Goal: Transaction & Acquisition: Purchase product/service

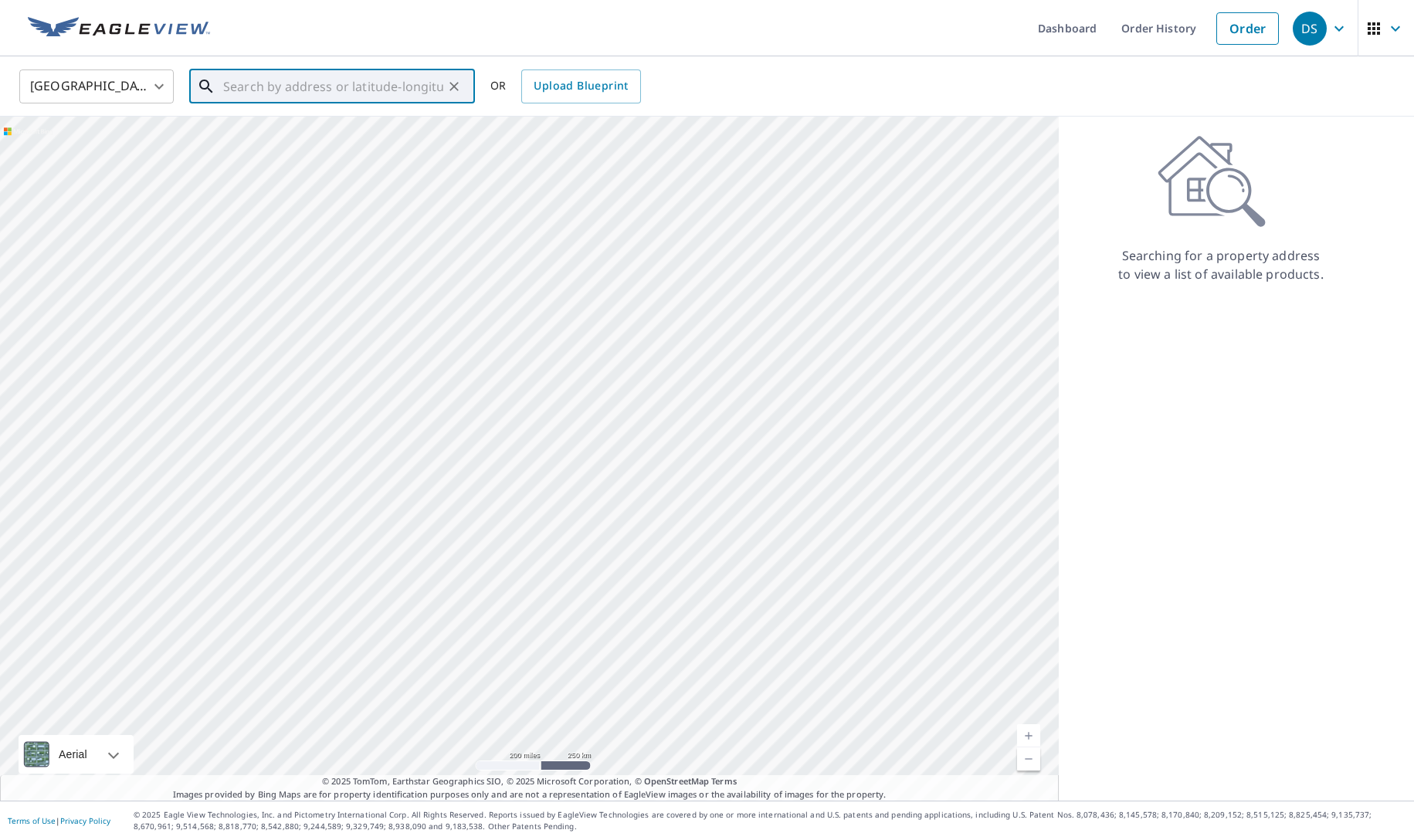
click at [292, 87] on input "text" at bounding box center [333, 87] width 220 height 43
paste input "[STREET_ADDRESS][PERSON_NAME] [GEOGRAPHIC_DATA]"
click at [299, 131] on span "[STREET_ADDRESS][PERSON_NAME]" at bounding box center [342, 131] width 243 height 19
type input "[STREET_ADDRESS][PERSON_NAME]"
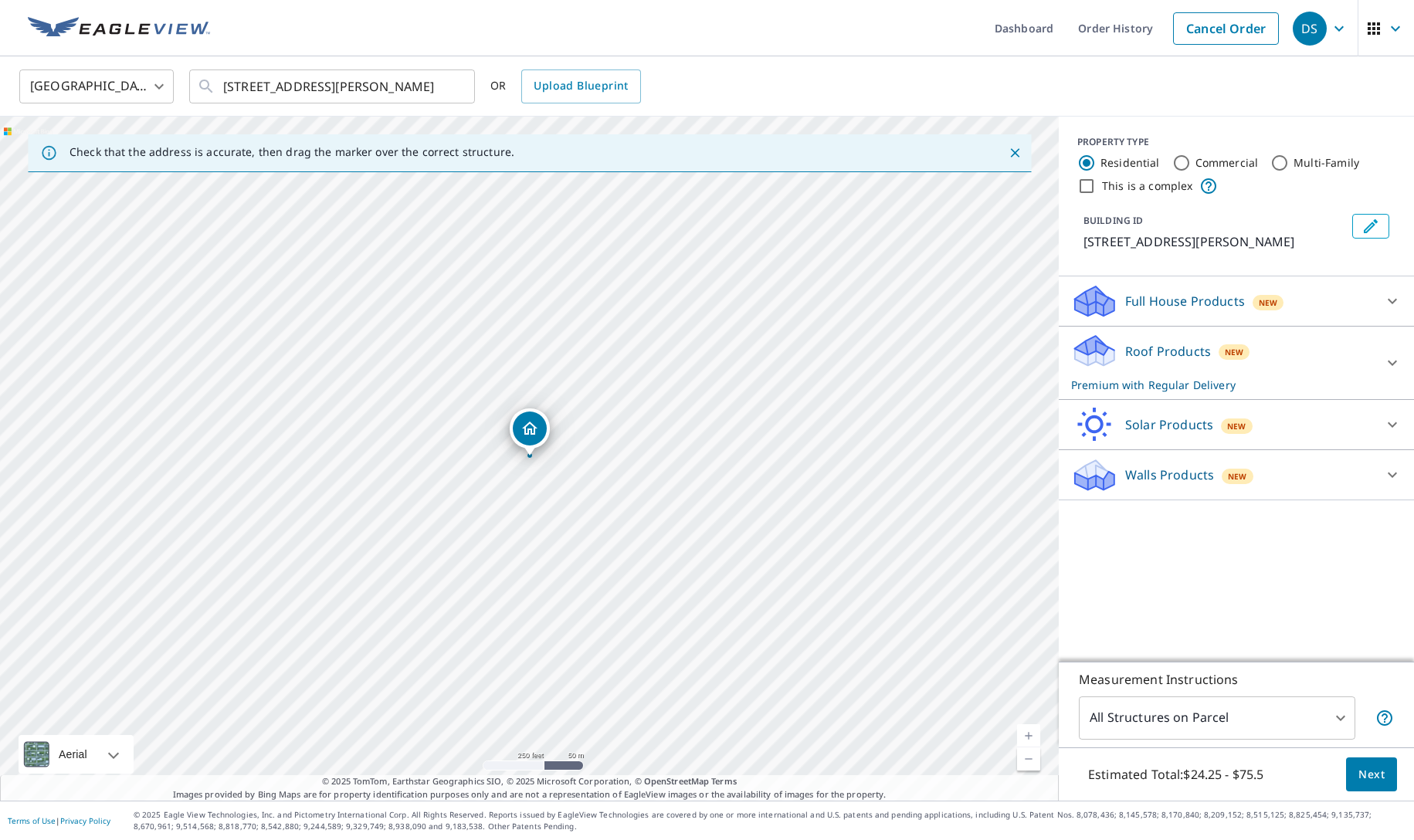
click at [1372, 777] on span "Next" at bounding box center [1371, 774] width 26 height 19
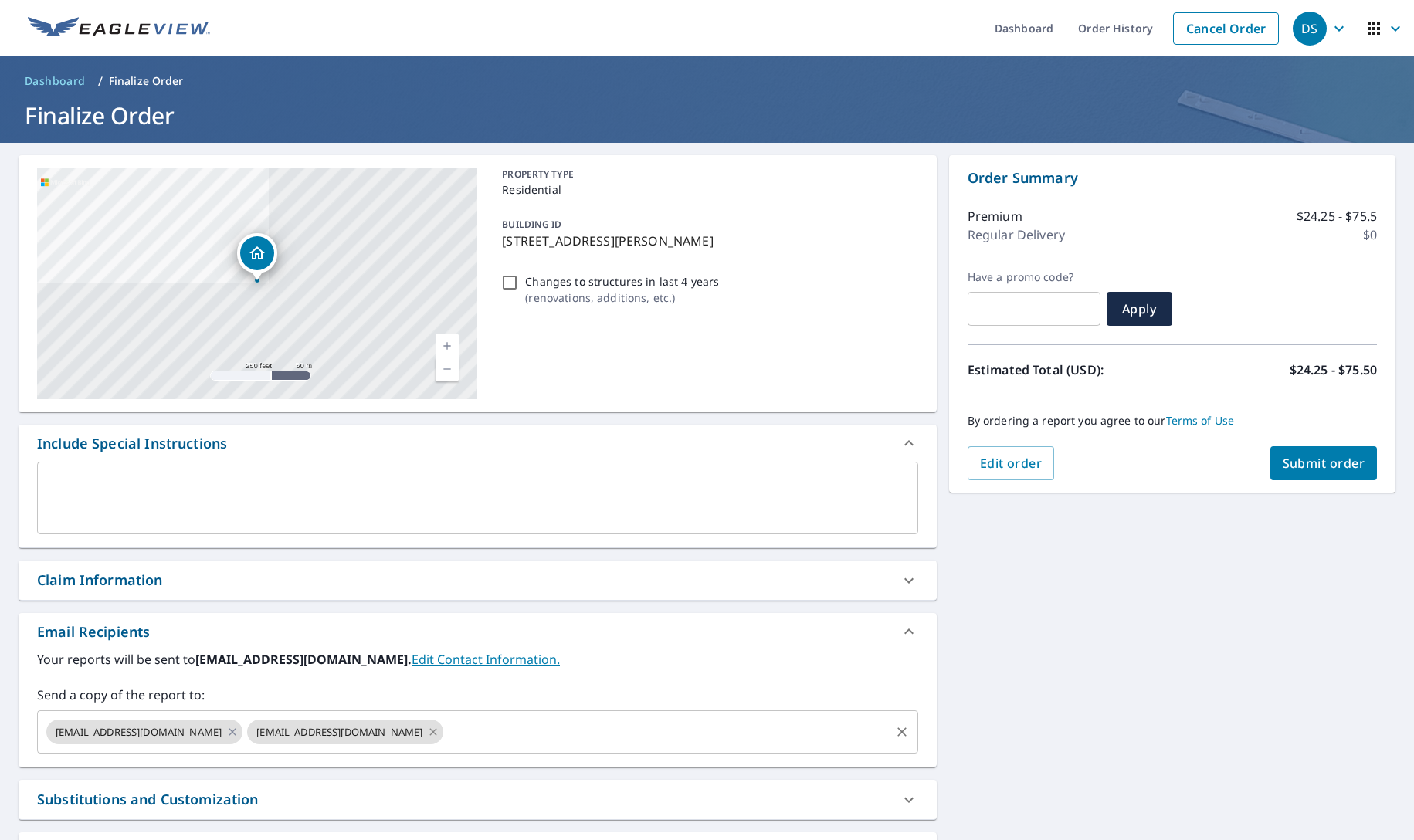
click at [427, 730] on icon at bounding box center [433, 732] width 12 height 17
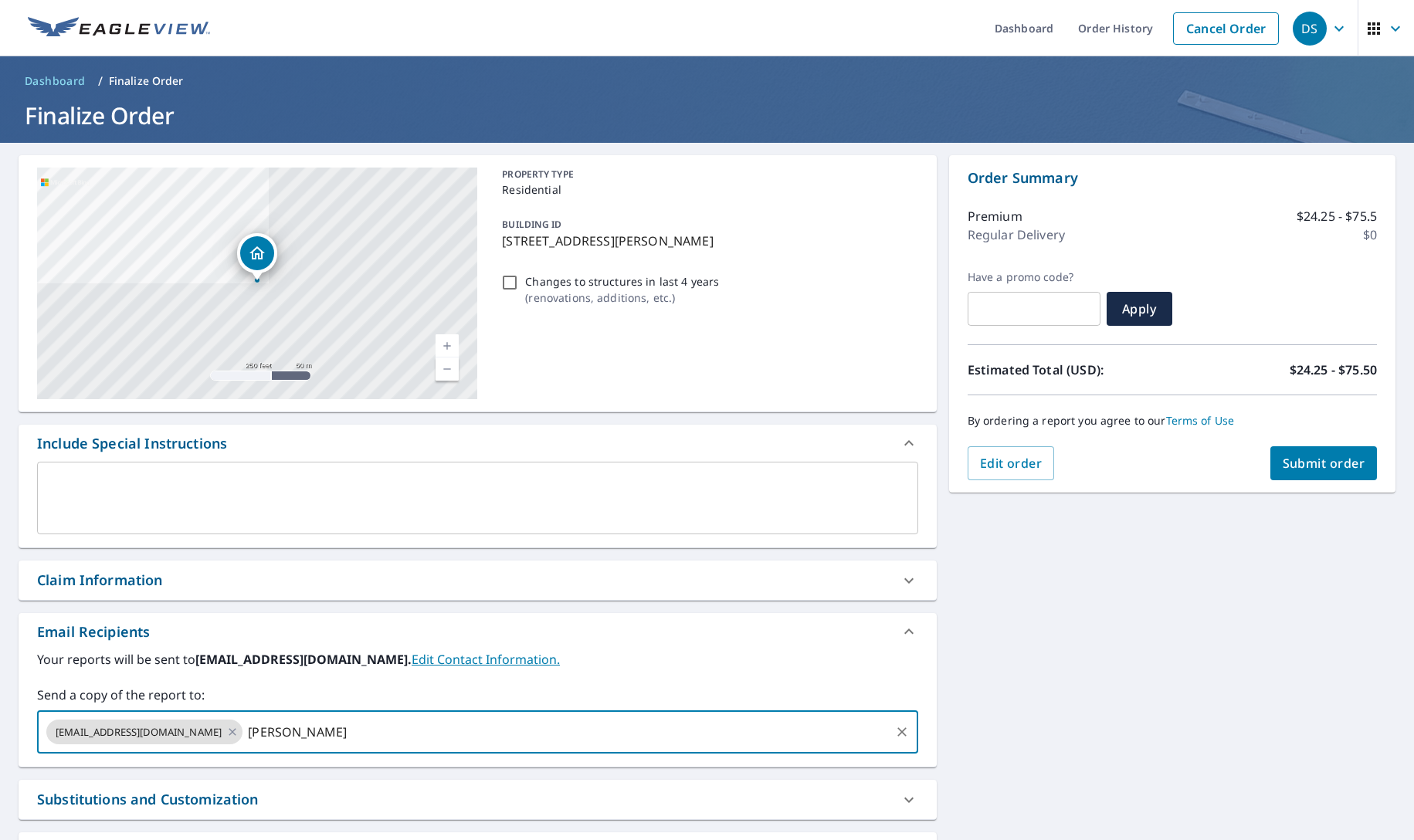
type input "[PERSON_NAME]"
type input "[PERSON_NAME][EMAIL_ADDRESS][DOMAIN_NAME]"
click at [709, 734] on input "[PERSON_NAME][EMAIL_ADDRESS][DOMAIN_NAME]" at bounding box center [566, 732] width 642 height 29
type input "[PERSON_NAME][EMAIL_ADDRESS][DOMAIN_NAME]"
click at [1094, 634] on div "[STREET_ADDRESS][PERSON_NAME] Aerial Road A standard road map Aerial A detailed…" at bounding box center [707, 536] width 1414 height 785
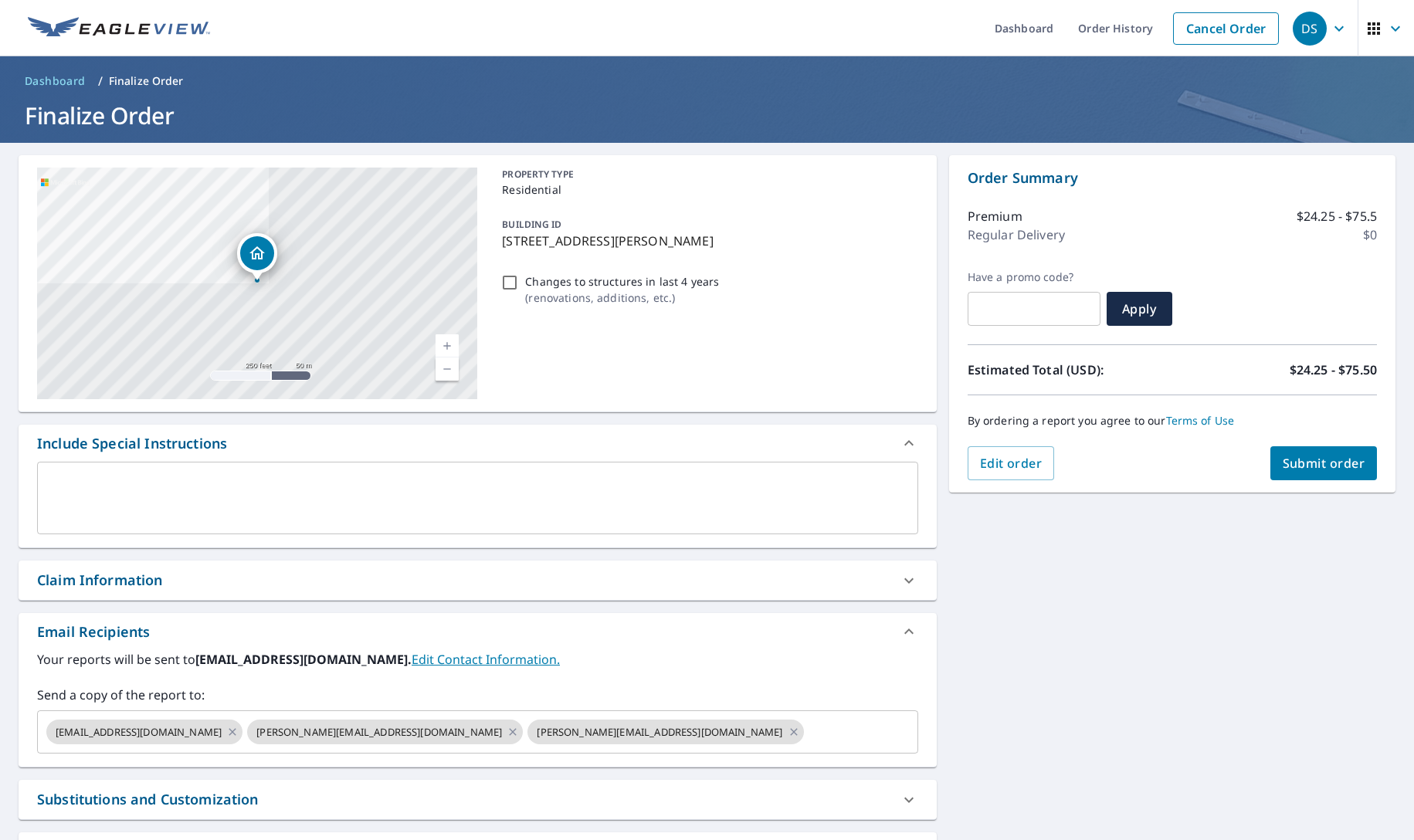
click at [1311, 457] on span "Submit order" at bounding box center [1324, 463] width 83 height 17
